Goal: Transaction & Acquisition: Purchase product/service

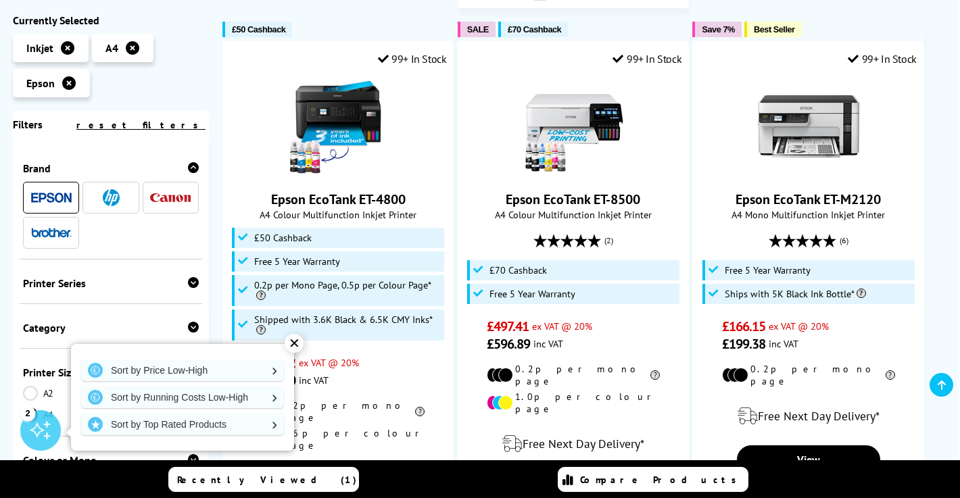
scroll to position [910, 0]
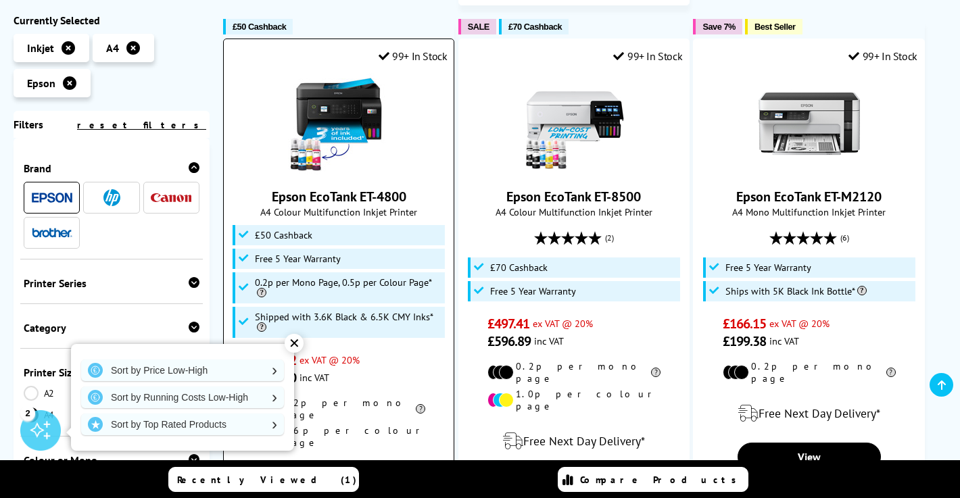
click at [373, 107] on img at bounding box center [338, 123] width 101 height 101
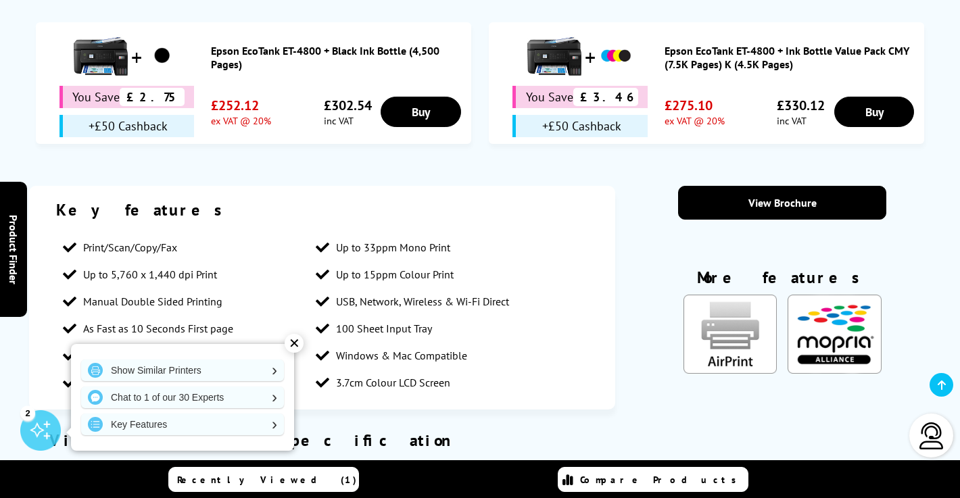
scroll to position [991, 0]
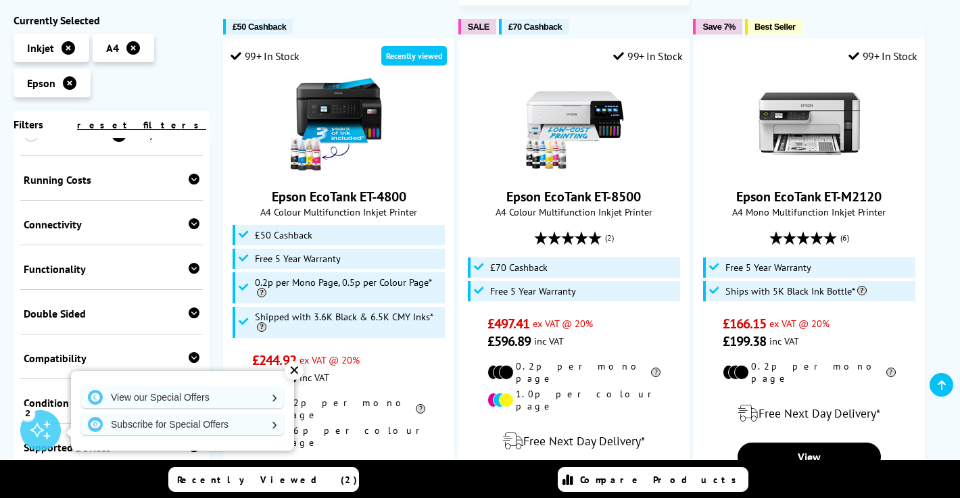
scroll to position [394, 0]
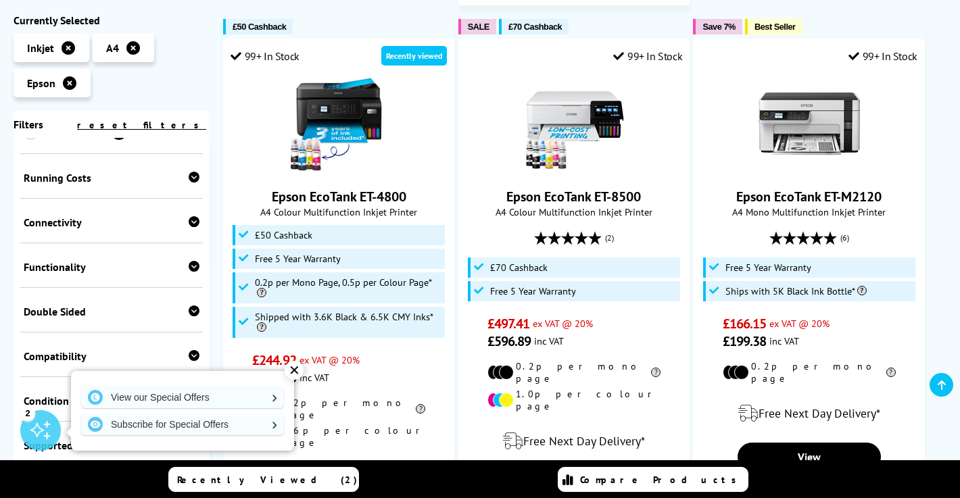
click at [118, 311] on div "Double Sided" at bounding box center [112, 312] width 176 height 14
click at [30, 337] on link "Print" at bounding box center [68, 332] width 88 height 15
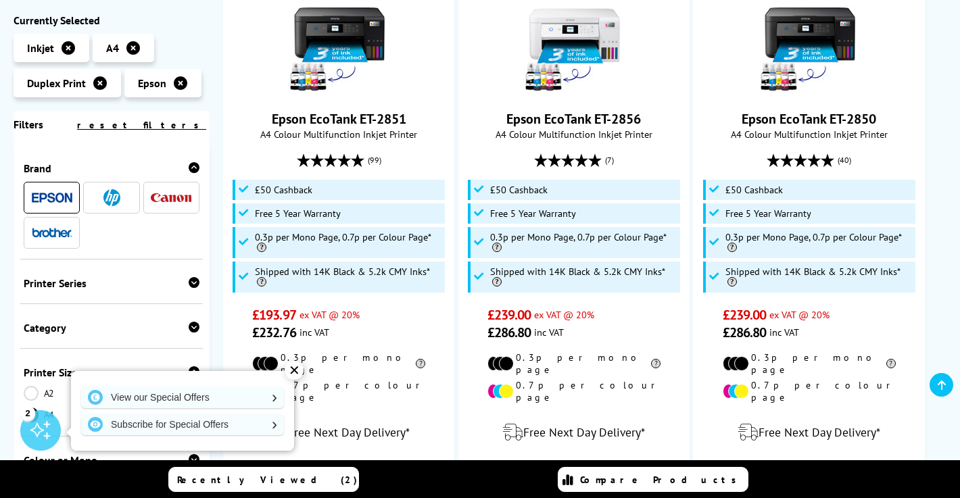
scroll to position [394, 0]
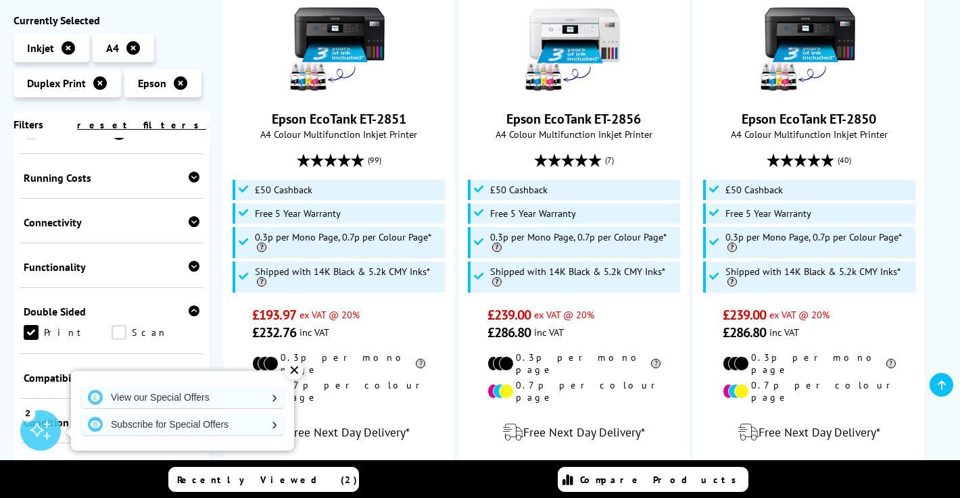
click at [122, 327] on link "Scan" at bounding box center [156, 332] width 88 height 15
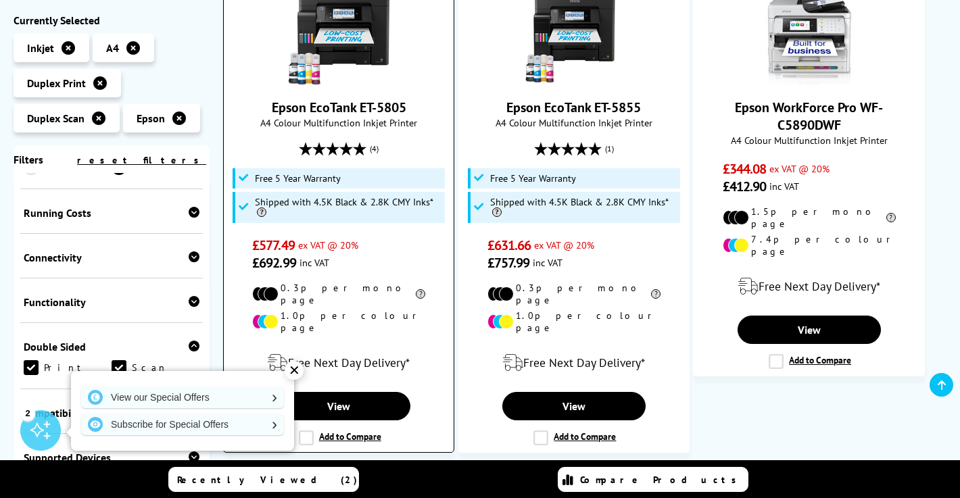
scroll to position [350, 0]
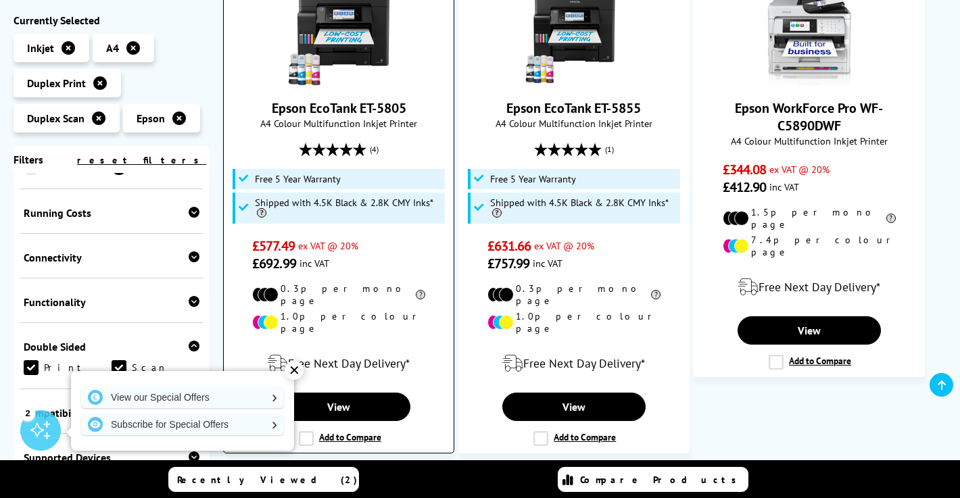
drag, startPoint x: 415, startPoint y: 101, endPoint x: 285, endPoint y: 96, distance: 130.6
click at [285, 96] on div "Epson EcoTank ET-5805 A4 Colour Multifunction Inkjet Printer (4) £577.49 ex VAT…" at bounding box center [339, 128] width 216 height 288
copy link "Epson EcoTank ET-5805"
